Goal: Task Accomplishment & Management: Use online tool/utility

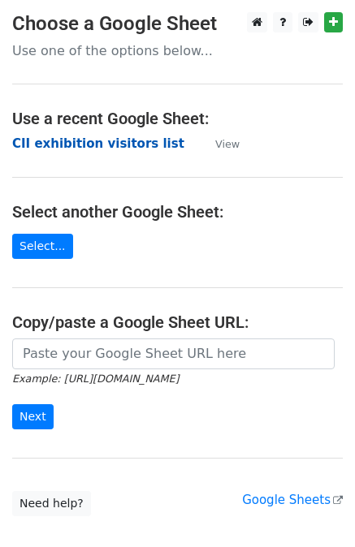
click at [64, 145] on strong "CII exhibition visitors list" at bounding box center [98, 143] width 172 height 15
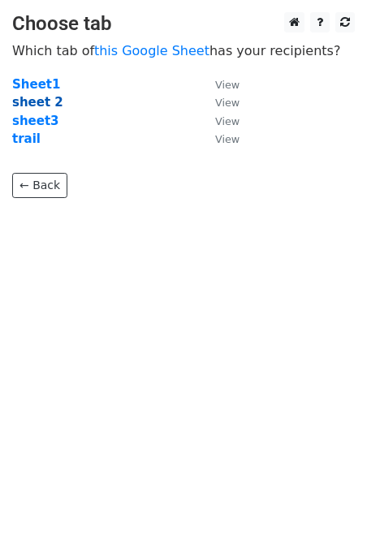
click at [38, 97] on strong "sheet 2" at bounding box center [37, 102] width 51 height 15
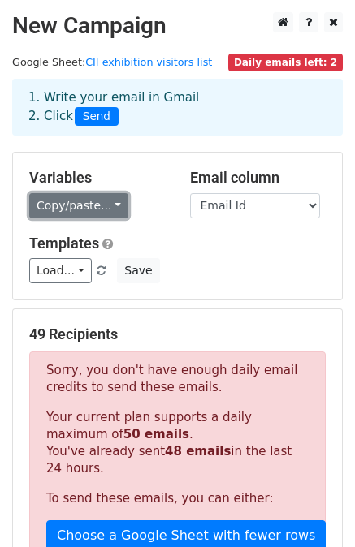
click at [80, 209] on link "Copy/paste..." at bounding box center [78, 205] width 99 height 25
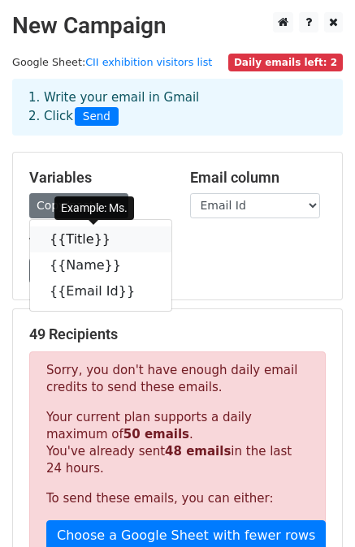
click at [83, 247] on link "{{Title}}" at bounding box center [100, 240] width 141 height 26
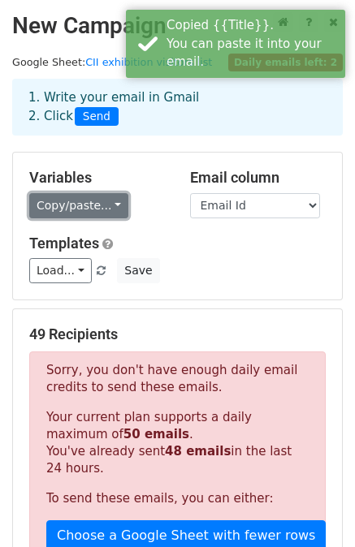
click at [103, 201] on link "Copy/paste..." at bounding box center [78, 205] width 99 height 25
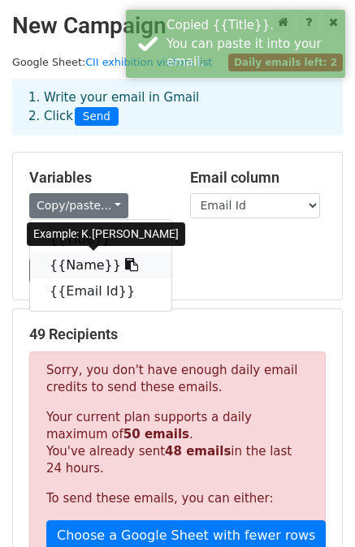
click at [84, 266] on link "{{Name}}" at bounding box center [100, 266] width 141 height 26
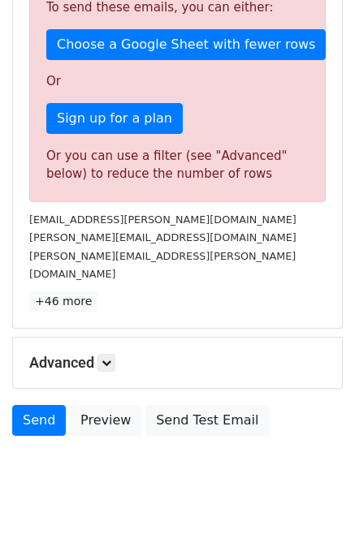
scroll to position [496, 0]
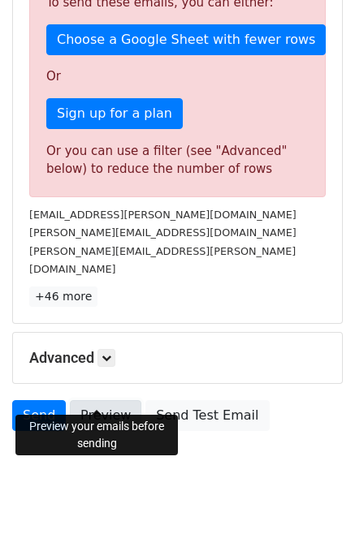
click at [83, 400] on link "Preview" at bounding box center [105, 415] width 71 height 31
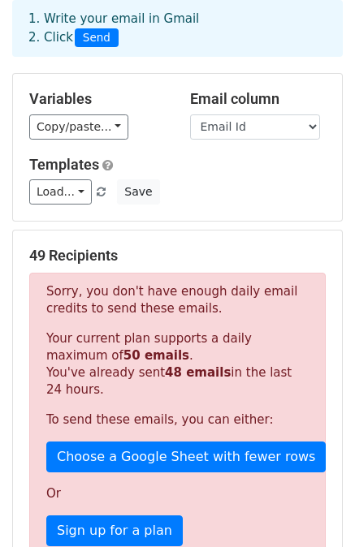
scroll to position [81, 0]
